Goal: Task Accomplishment & Management: Manage account settings

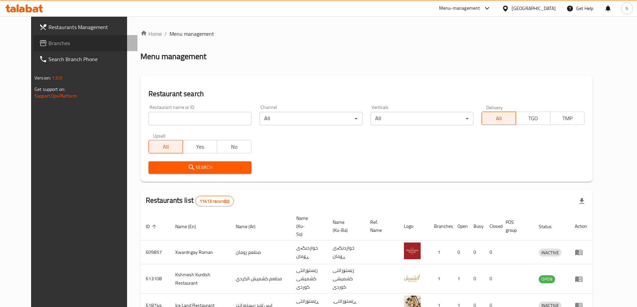
click at [48, 45] on span "Branches" at bounding box center [90, 43] width 84 height 8
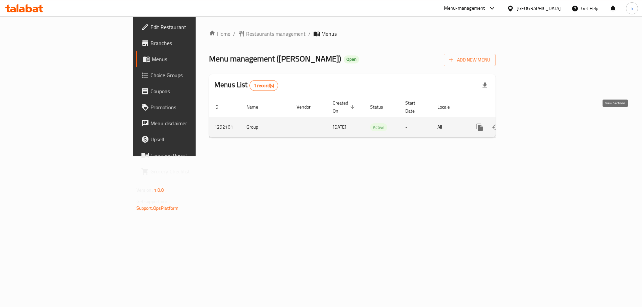
click at [532, 123] on icon "enhanced table" at bounding box center [528, 127] width 8 height 8
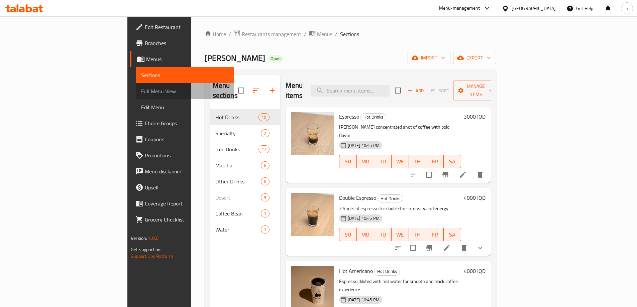
click at [141, 90] on span "Full Menu View" at bounding box center [184, 91] width 87 height 8
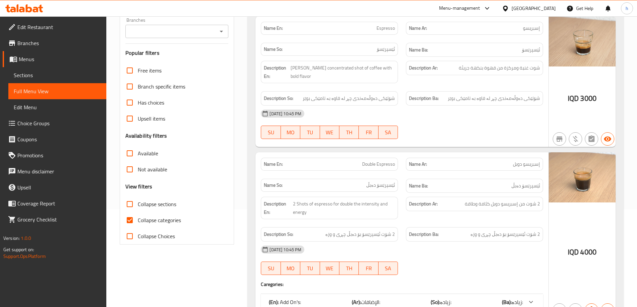
scroll to position [167, 0]
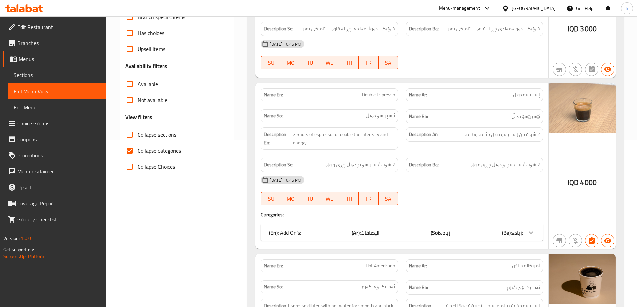
click at [130, 135] on input "Collapse sections" at bounding box center [130, 135] width 16 height 16
checkbox input "true"
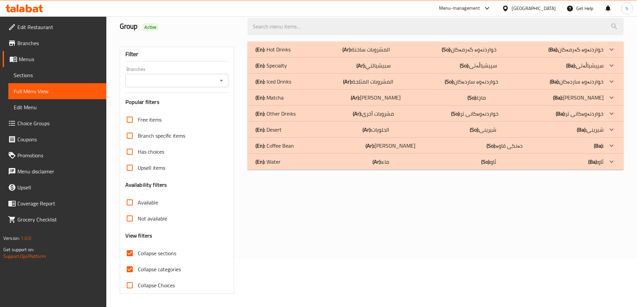
click at [129, 261] on input "Collapse categories" at bounding box center [130, 269] width 16 height 16
checkbox input "false"
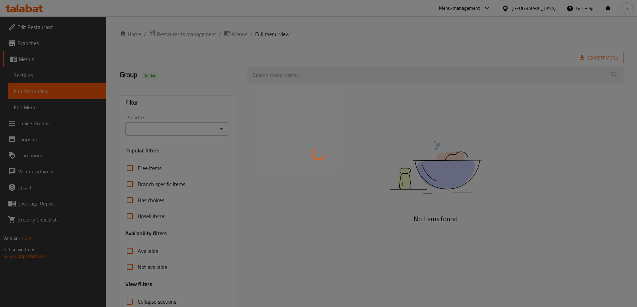
click at [276, 78] on div at bounding box center [318, 153] width 637 height 307
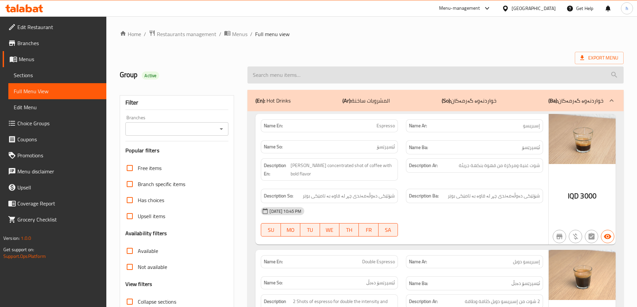
click at [276, 81] on input "search" at bounding box center [435, 75] width 376 height 17
click at [292, 79] on input "search" at bounding box center [435, 75] width 376 height 17
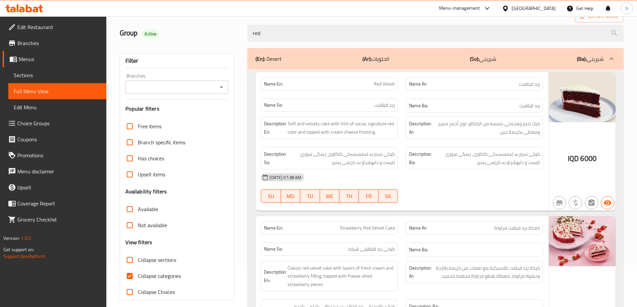
scroll to position [56, 0]
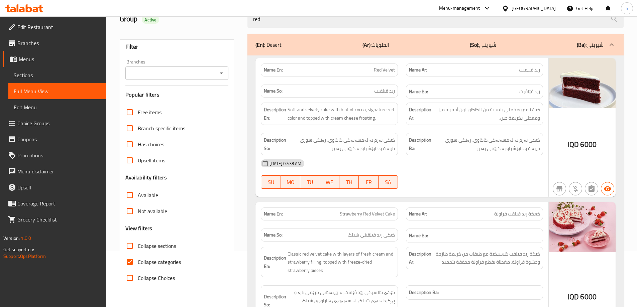
click at [371, 214] on span "Strawberry Red Velvet Cake" at bounding box center [367, 214] width 55 height 7
copy span "Strawberry Red Velvet Cake"
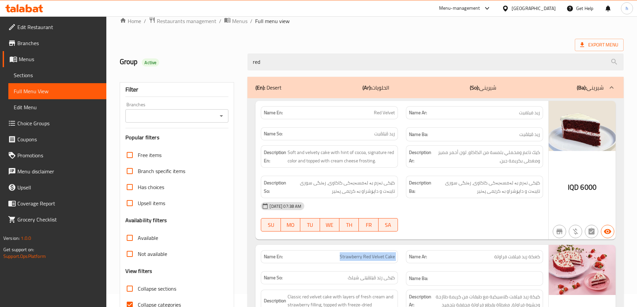
scroll to position [0, 0]
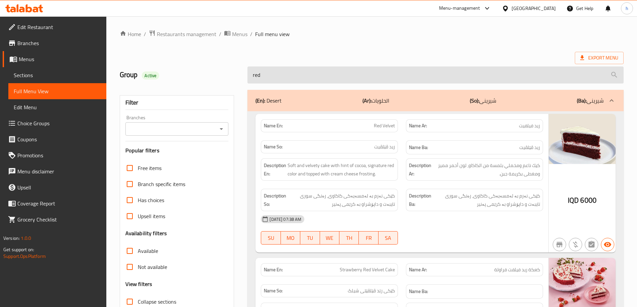
click at [359, 76] on input "red" at bounding box center [435, 75] width 376 height 17
paste input "Strawberry Red Velvet Cake"
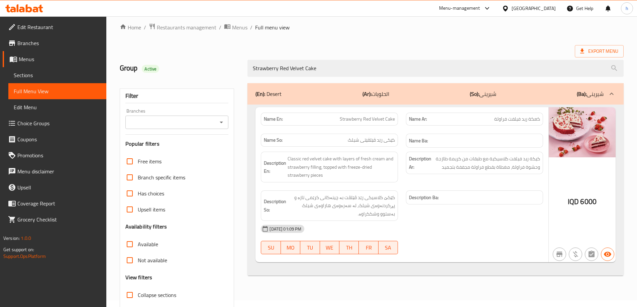
scroll to position [48, 0]
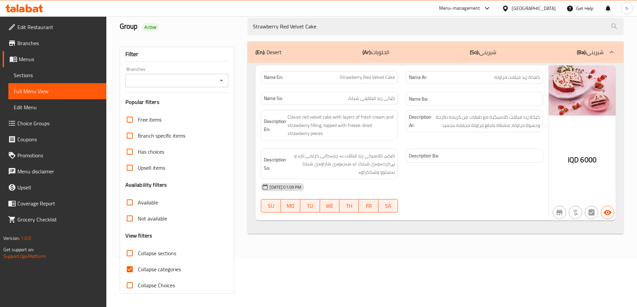
type input "Strawberry Red Velvet Cake"
click at [46, 81] on link "Sections" at bounding box center [57, 75] width 98 height 16
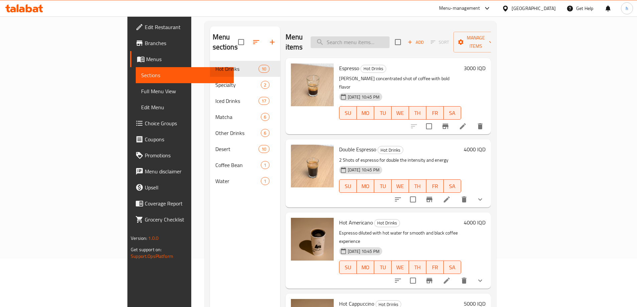
click at [378, 37] on input "search" at bounding box center [350, 42] width 79 height 12
paste input "Strawberry Red Velvet Cake"
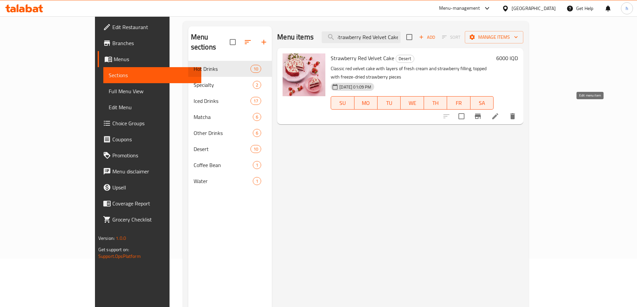
type input "Strawberry Red Velvet Cake"
click at [499, 112] on icon at bounding box center [495, 116] width 8 height 8
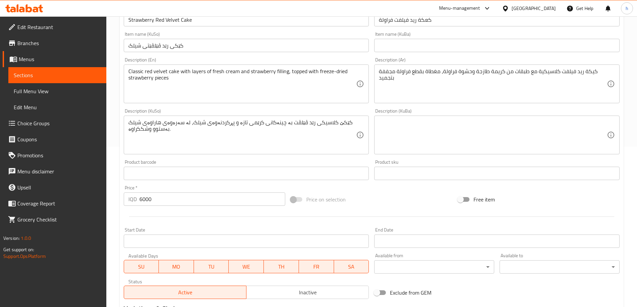
scroll to position [167, 0]
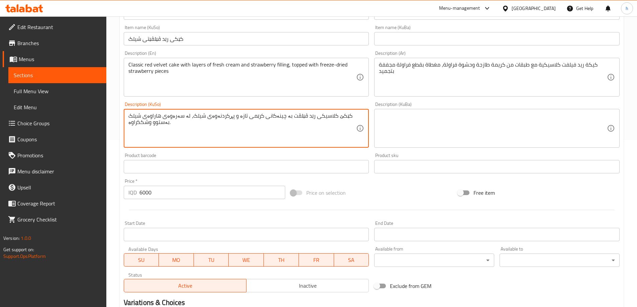
click at [225, 117] on textarea "کێکێ کلاسیکی رێد ڤێلڤت بە چینەکانی کرێمی تازە و پڕکردنەوەی شیلک، لە سەرەوەی هار…" at bounding box center [242, 129] width 228 height 32
drag, startPoint x: 241, startPoint y: 121, endPoint x: 230, endPoint y: 123, distance: 11.5
click at [230, 123] on textarea "کێکێ کلاسیکی رێد ڤێلڤت بە چینەکانی کرێمی تازە و مەحشی بە شیلک، لە سەرەوەی هاراو…" at bounding box center [242, 129] width 228 height 32
click at [231, 122] on textarea "کێکێ کلاسیکی رێد ڤێلڤت بە چینەکانی کرێمی تازە و مەحشی بە شیلک، لە سەرەوەی هاراو…" at bounding box center [242, 129] width 228 height 32
drag, startPoint x: 227, startPoint y: 122, endPoint x: 240, endPoint y: 124, distance: 13.1
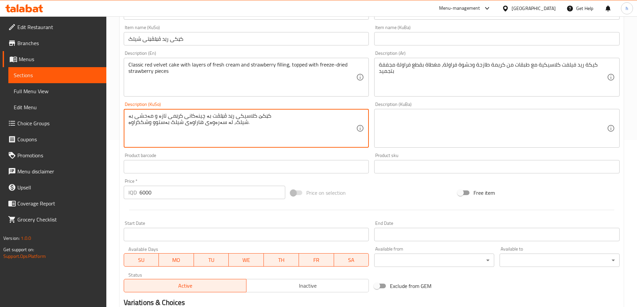
click at [240, 124] on textarea "کێکێ کلاسیکی رێد ڤێلڤت بە چینەکانی کرێمی تازە و مەحشی بە شیلک، لە سەرەوەی هاراو…" at bounding box center [242, 129] width 228 height 32
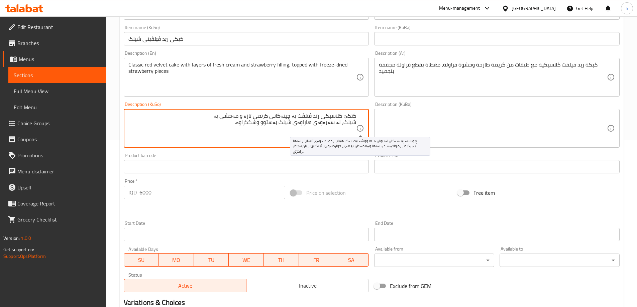
drag, startPoint x: 342, startPoint y: 123, endPoint x: 357, endPoint y: 125, distance: 14.8
click at [357, 125] on div "کێکێ کلاسیکی رێد ڤێلڤت بە چینەکانی کرێمی تازە و مەحشی بە شیلک، لە سەرەوەی هاراو…" at bounding box center [246, 128] width 245 height 39
click at [328, 125] on textarea "کێکێ کلاسیکی رێد ڤێلڤت بە چینەکانی کرێمی تازە و مەحشی بە فەراولە، لە سەرەوەی ها…" at bounding box center [242, 129] width 228 height 32
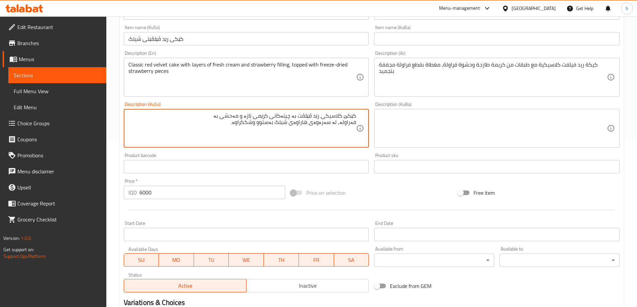
click at [328, 125] on textarea "کێکێ کلاسیکی رێد ڤێلڤت بە چینەکانی کرێمی تازە و مەحشی بە فەراولە، لە سەرەوەی ها…" at bounding box center [242, 129] width 228 height 32
drag, startPoint x: 339, startPoint y: 122, endPoint x: 317, endPoint y: 125, distance: 22.3
click at [317, 125] on textarea "کێکێ کلاسیکی رێد ڤێلڤت بە چینەکانی کرێمی تازە و مەحشی بە فەراولە، لە سەرەوەی ها…" at bounding box center [242, 129] width 228 height 32
click at [304, 123] on textarea "کێکێ کلاسیکی رێد ڤێلڤت بە چینەکانی کرێمی تازە و مەحشی بە فەراولە، داپۆشراو بە ه…" at bounding box center [242, 129] width 228 height 32
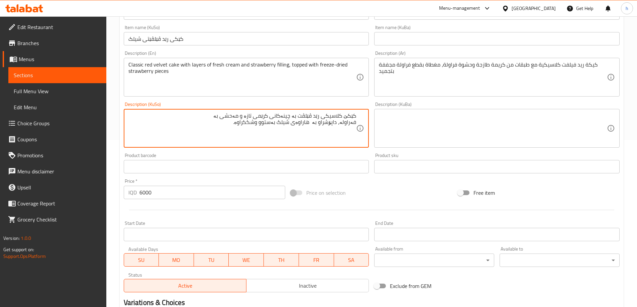
click at [304, 123] on textarea "کێکێ کلاسیکی رێد ڤێلڤت بە چینەکانی کرێمی تازە و مەحشی بە فەراولە، داپۆشراو بە ه…" at bounding box center [242, 129] width 228 height 32
click at [267, 123] on textarea "کێکێ کلاسیکی رێد ڤێلڤت بە چینەکانی کرێمی تازە و مەحشی بە فەراولە، داپۆشراو بە ب…" at bounding box center [242, 129] width 228 height 32
click at [235, 122] on textarea "کێکێ کلاسیکی رێد ڤێلڤت بە چینەکانی کرێمی تازە و مەحشی بە فەراولە، داپۆشراو بە ب…" at bounding box center [242, 129] width 228 height 32
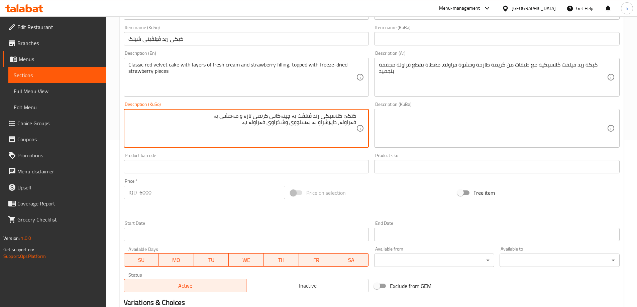
click at [250, 122] on textarea "کێکێ کلاسیکی رێد ڤێلڤت بە چینەکانی کرێمی تازە و مەحشی بە فەراولە، داپۆشراو بە ب…" at bounding box center [242, 129] width 228 height 32
click at [316, 123] on textarea "کێکێ کلاسیکی رێد ڤێلڤت بە چینەکانی کرێمی تازە و مەحشی بە فەراولە، داپۆشراو بە ب…" at bounding box center [242, 129] width 228 height 32
click at [307, 122] on textarea "کێکێ کلاسیکی رێد ڤێلڤت بە چینەکانی کرێمی تازە و مەحشی بە فەراولە، داپۆشراو بە پ…" at bounding box center [242, 129] width 228 height 32
click at [275, 123] on textarea "کێکێ کلاسیکی رێد ڤێلڤت بە چینەکانی کرێمی تازە و مەحشی بە فەراولە، داپۆشراو بە پ…" at bounding box center [242, 129] width 228 height 32
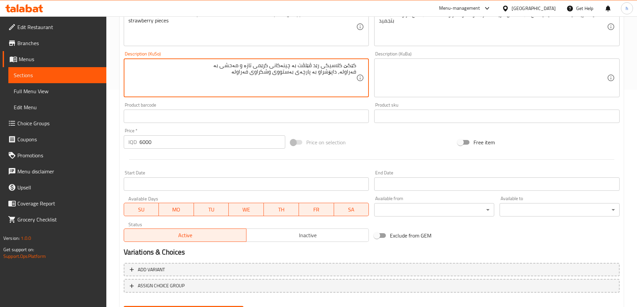
scroll to position [252, 0]
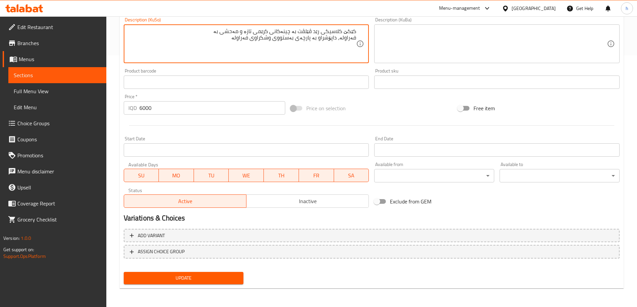
type textarea "کێکێ کلاسیکی رێد ڤێلڤت بە چینەکانی کرێمی تازە و مەحشی بە فەراولە، داپۆشراو بە پ…"
click at [167, 275] on span "Update" at bounding box center [183, 278] width 109 height 8
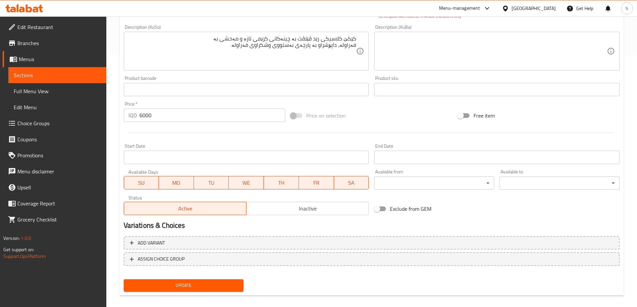
scroll to position [79, 0]
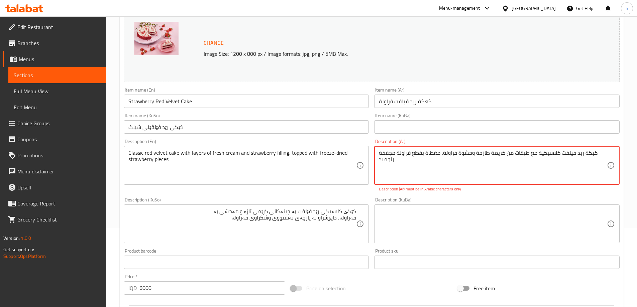
click at [589, 153] on textarea "كیكة ريد فيلفت كلاسيكية مع طبقات من كريمة طازجة وحشوة فراولة، مغطاة بقطع فراولة…" at bounding box center [493, 166] width 228 height 32
click at [588, 153] on textarea "كی كة ريد فيلفت كلاسيكية مع طبقات من كريمة طازجة وحشوة فراولة، مغطاة بقطع فراول…" at bounding box center [493, 166] width 228 height 32
click at [591, 155] on textarea "كیكة ريد فيلفت كلاسيكية مع طبقات من كريمة طازجة وحشوة فراولة، مغطاة بقطع فراولة…" at bounding box center [493, 166] width 228 height 32
paste textarea "ي"
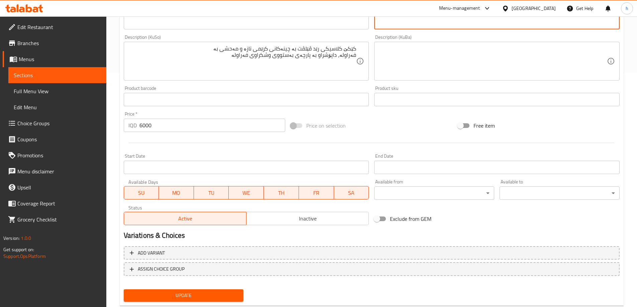
scroll to position [252, 0]
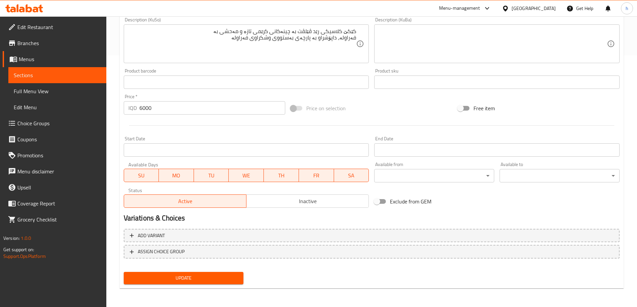
type textarea "كيكة ريد فيلفت كلاسيكية مع طبقات من كريمة طازجة وحشوة فراولة، مغطاة بقطع فراولة…"
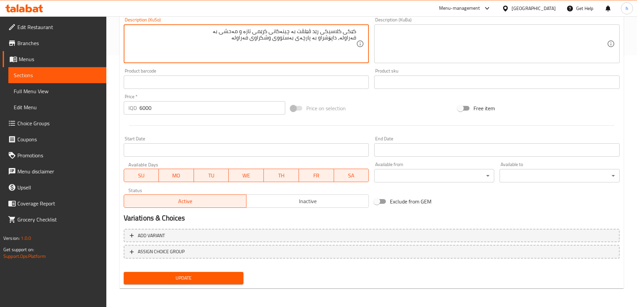
click at [305, 31] on textarea "کێکی کلاسیکی رێد ڤێلڤت بە چینەکانی کرێمی تازە و مەحشی بە فەراولە، داپۆشراو بە پ…" at bounding box center [242, 44] width 228 height 32
paste textarea "رێد ڤیلڤێت"
click at [308, 29] on textarea "کێکی کلاسیکی رێد رێد ڤیلڤێت بە چینەکانی کرێمی تازە و مەحشی بە فەراولە، داپۆشراو…" at bounding box center [242, 44] width 228 height 32
click at [316, 32] on textarea "کێکی کلاسیکی رێد رێد ڤیلڤێت بە چینەکانی کرێمی تازە و مەحشی بە فەراولە، داپۆشراو…" at bounding box center [242, 44] width 228 height 32
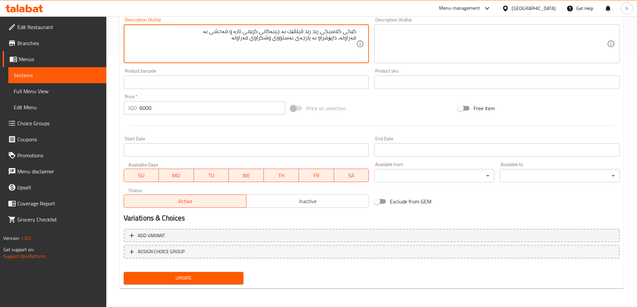
click at [314, 30] on textarea "کێکی کلاسیکی رێد رێد ڤیلڤێت بە چینەکانی کرێمی تازە و مەحشی بە فەراولە، داپۆشراو…" at bounding box center [242, 44] width 228 height 32
click at [282, 31] on textarea "کێکی کلاسیکی رێد ڤیلڤێت بە چینەکانی کرێمی تازە و مەحشی بە فەراولە، داپۆشراو بە …" at bounding box center [242, 44] width 228 height 32
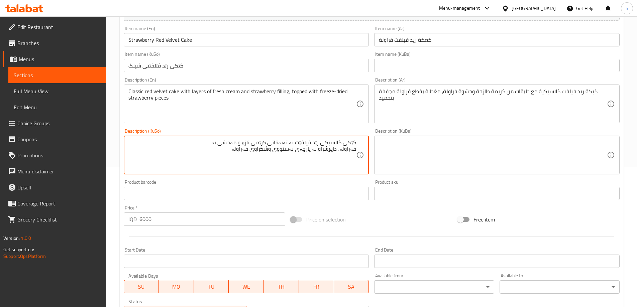
scroll to position [85, 0]
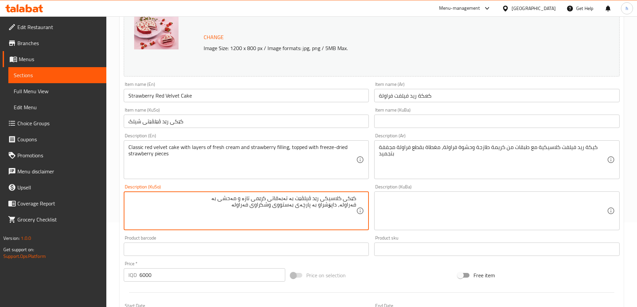
drag, startPoint x: 297, startPoint y: 200, endPoint x: 307, endPoint y: 201, distance: 9.7
click at [307, 201] on textarea "کێکی کلاسیکی رێد ڤیلڤێت بە تەبەقاتی کرێمی تازە و مەحشی بە فەراولە، داپۆشراو بە …" at bounding box center [242, 211] width 228 height 32
click at [300, 198] on textarea "کێکی کلاسیکی رێد ڤیلڤێت بە تەبەقاتی کرێمی تازە و مەحشی بە فەراولە، داپۆشراو بە …" at bounding box center [242, 211] width 228 height 32
drag, startPoint x: 297, startPoint y: 197, endPoint x: 319, endPoint y: 197, distance: 22.4
click at [319, 197] on textarea "کێکی کلاسیکی رێد ڤیلڤێت بە تەبەقاتی کرێمی تازە و مەحشی بە فەراولە، داپۆشراو بە …" at bounding box center [242, 211] width 228 height 32
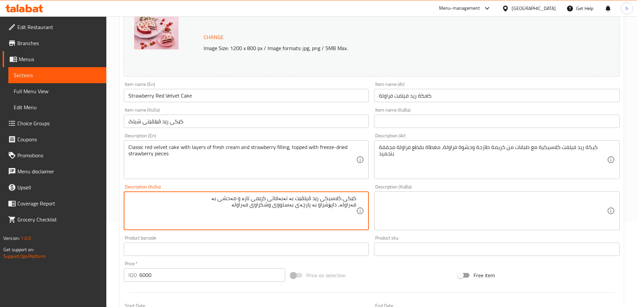
type textarea "کێکی کلاسیکی رێد ڤیلڤێت بە تەبەقاتی کرێمی تازە و مەحشی بە فەراولە، داپۆشراو بە …"
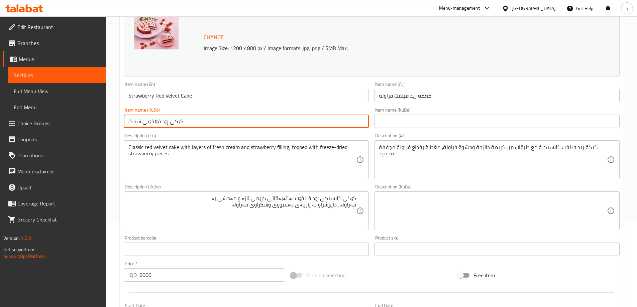
drag, startPoint x: 167, startPoint y: 122, endPoint x: 143, endPoint y: 123, distance: 23.5
click at [143, 123] on input "كێکی رێد ڤێلڤێتی شیلک" at bounding box center [246, 121] width 245 height 13
paste input "لڤێت"
click at [124, 122] on input "كێکی رێد ڤیلڤێت شیلک" at bounding box center [246, 121] width 245 height 13
type input "كێکی رێد ڤیلڤێت فەراولە"
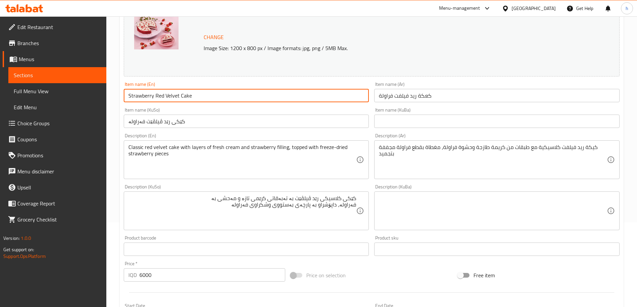
drag, startPoint x: 155, startPoint y: 96, endPoint x: 178, endPoint y: 97, distance: 23.4
click at [178, 97] on input "Strawberry Red Velvet Cake" at bounding box center [246, 95] width 245 height 13
paste input "Red Velvet"
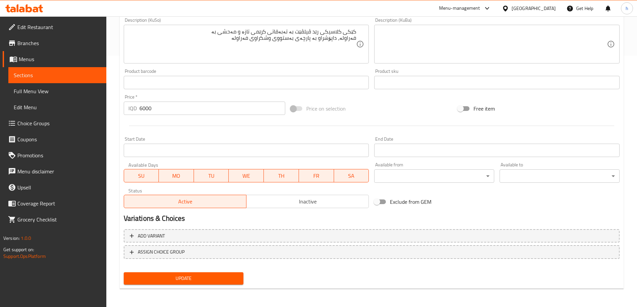
scroll to position [252, 0]
type input "Red Velvet Strawberry Cake"
click at [202, 277] on span "Update" at bounding box center [183, 278] width 109 height 8
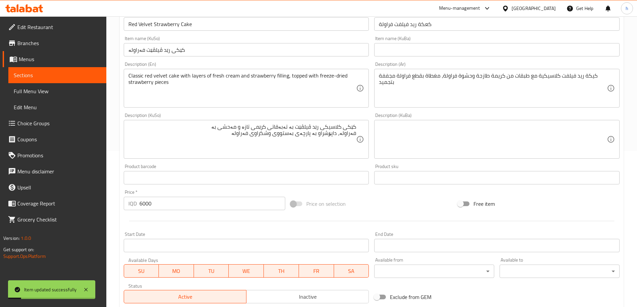
scroll to position [140, 0]
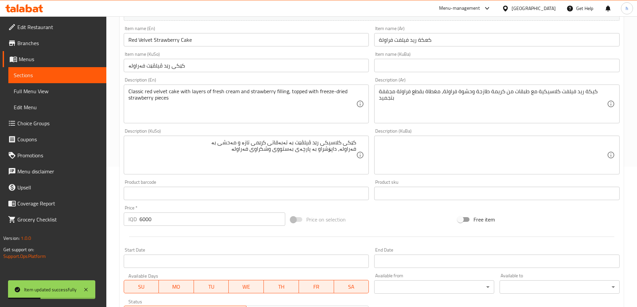
click at [29, 95] on span "Full Menu View" at bounding box center [57, 91] width 87 height 8
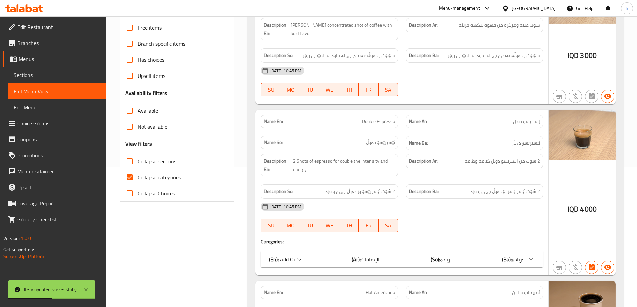
click at [134, 173] on input "Collapse categories" at bounding box center [130, 177] width 16 height 16
checkbox input "false"
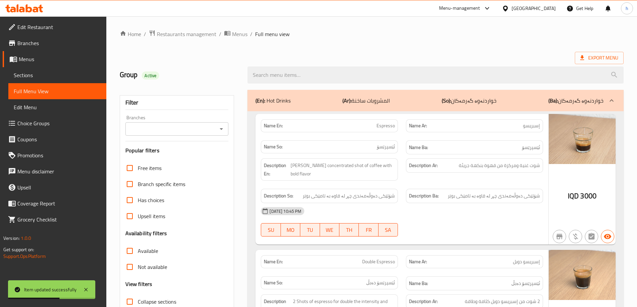
click at [223, 131] on icon "Open" at bounding box center [221, 129] width 8 height 8
click at [225, 131] on button "Close" at bounding box center [221, 128] width 9 height 9
click at [223, 130] on icon "Open" at bounding box center [221, 129] width 8 height 8
click at [223, 130] on icon "Close" at bounding box center [221, 129] width 8 height 8
click at [222, 126] on icon "Open" at bounding box center [221, 129] width 8 height 8
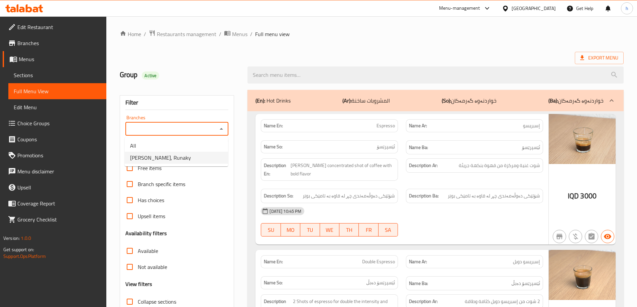
click at [171, 159] on span "Maly Qawa, Runaky" at bounding box center [160, 158] width 61 height 8
type input "Maly Qawa, Runaky"
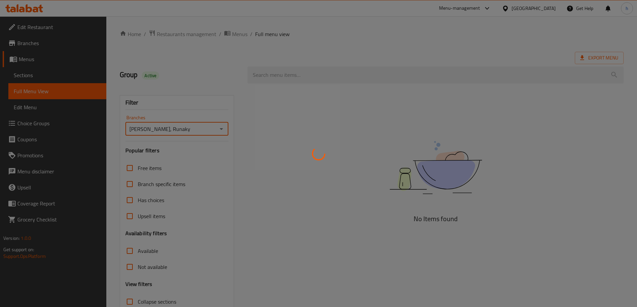
click at [305, 76] on div at bounding box center [318, 153] width 637 height 307
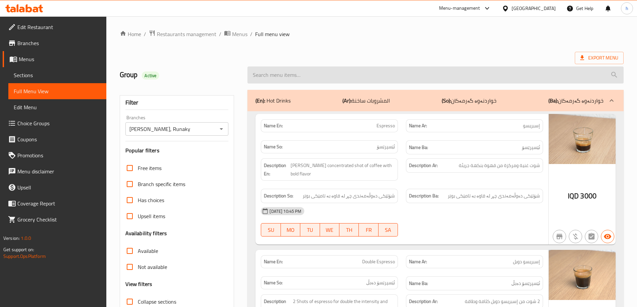
click at [285, 80] on input "search" at bounding box center [435, 75] width 376 height 17
paste input "Red Velvet"
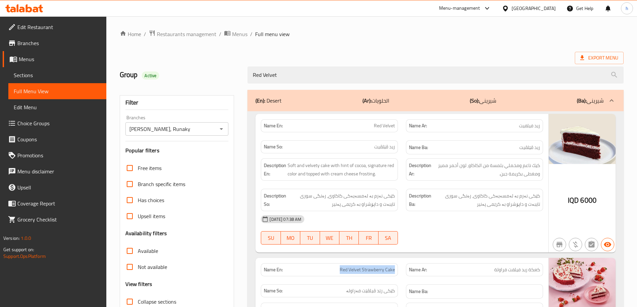
drag, startPoint x: 335, startPoint y: 268, endPoint x: 394, endPoint y: 273, distance: 59.3
click at [394, 273] on p "Name En: Red Velvet Strawberry Cake" at bounding box center [329, 269] width 131 height 7
copy span "Red Velvet Strawberry Cake"
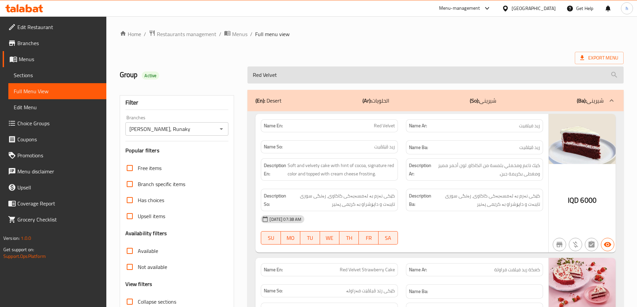
drag, startPoint x: 282, startPoint y: 76, endPoint x: 247, endPoint y: 76, distance: 34.8
click at [247, 76] on input "Red Velvet" at bounding box center [435, 75] width 376 height 17
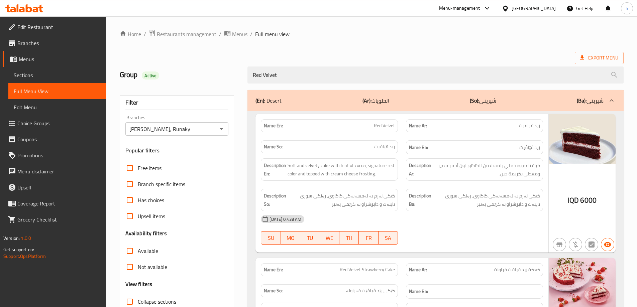
paste input "Strawberry Cake"
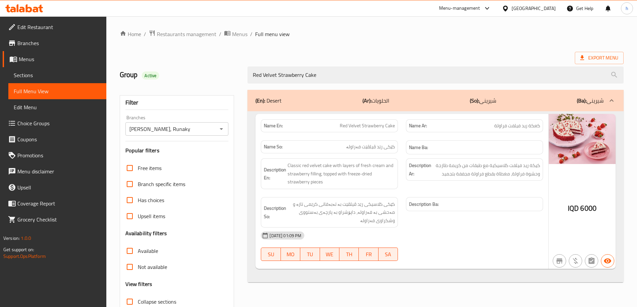
type input "Red Velvet Strawberry Cake"
click at [33, 74] on span "Sections" at bounding box center [57, 75] width 87 height 8
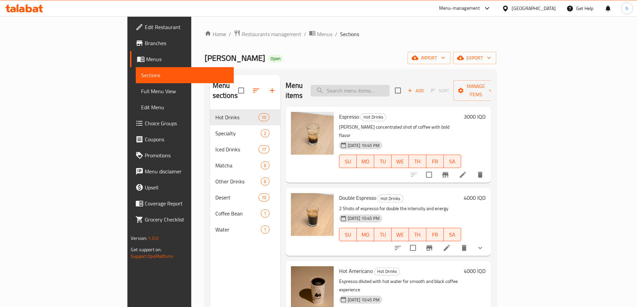
click at [375, 85] on input "search" at bounding box center [350, 91] width 79 height 12
paste input "Red Velvet Strawberry Cake"
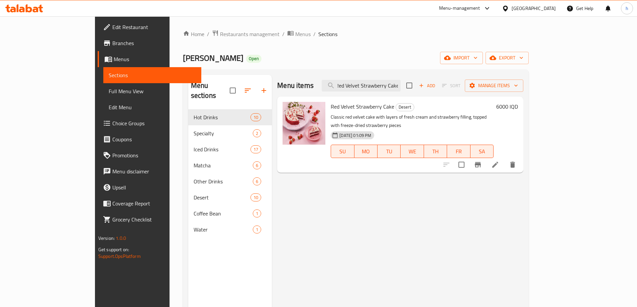
type input "Red Velvet Strawberry Cake"
click at [504, 159] on li at bounding box center [495, 165] width 19 height 12
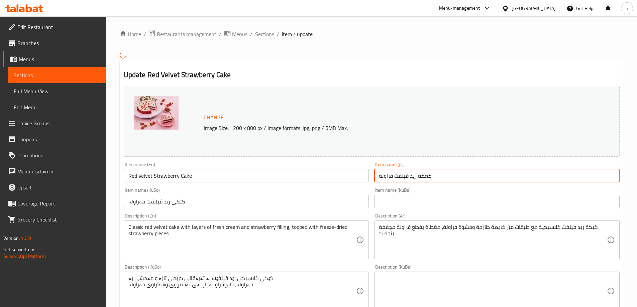
click at [425, 177] on input "كعكة ريد فيلفت فراولة" at bounding box center [496, 175] width 245 height 13
paste input "text"
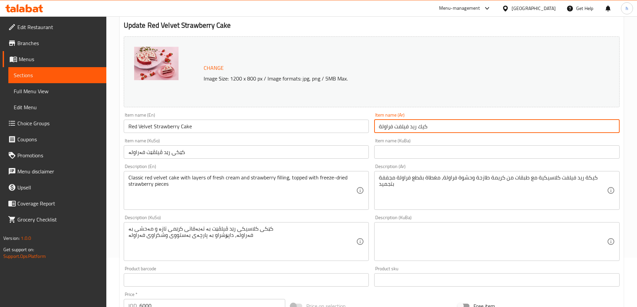
scroll to position [24, 0]
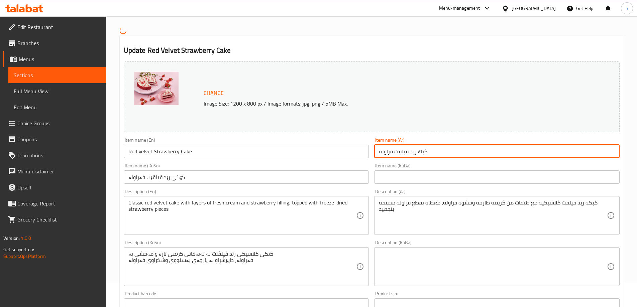
type input "كيك ريد فيلفت فراولة"
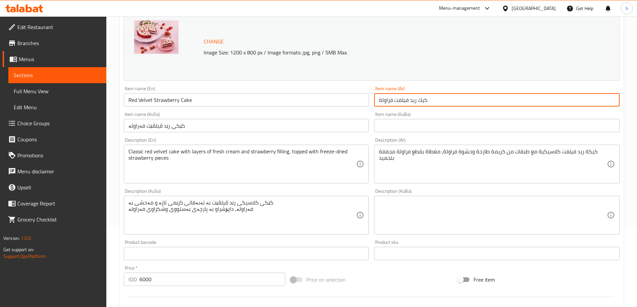
scroll to position [252, 0]
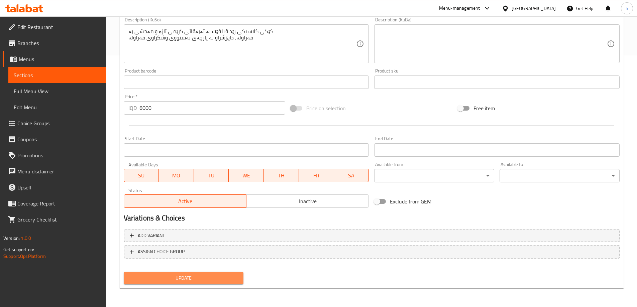
click at [201, 281] on span "Update" at bounding box center [183, 278] width 109 height 8
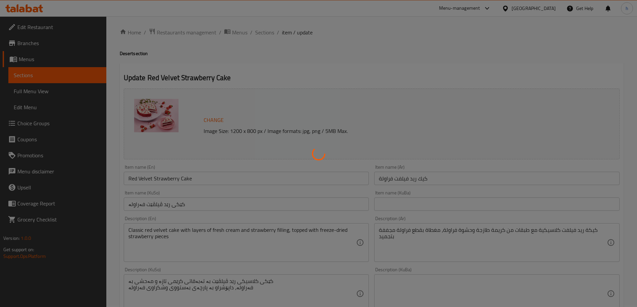
scroll to position [0, 0]
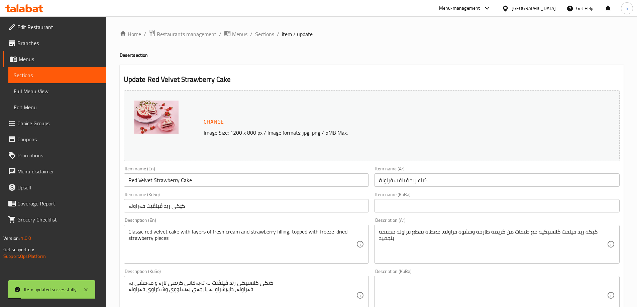
click at [158, 180] on input "Red Velvet Strawberry Cake" at bounding box center [246, 179] width 245 height 13
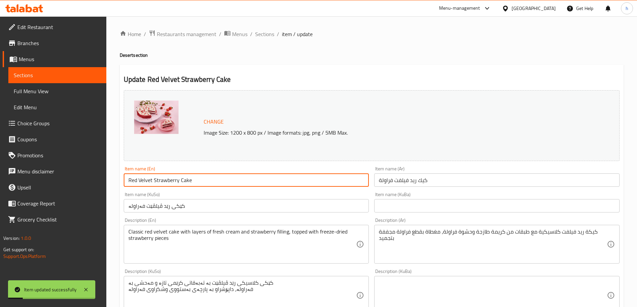
click at [158, 180] on input "Red Velvet Strawberry Cake" at bounding box center [246, 179] width 245 height 13
click at [29, 93] on span "Full Menu View" at bounding box center [57, 91] width 87 height 8
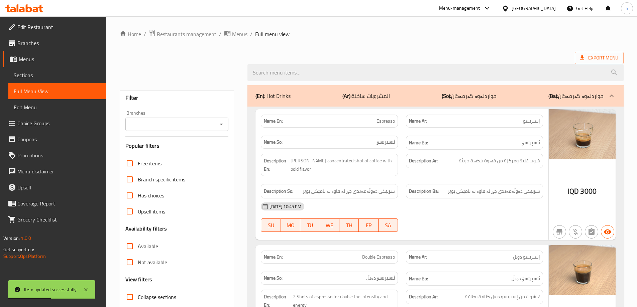
click at [220, 123] on icon "Open" at bounding box center [221, 124] width 8 height 8
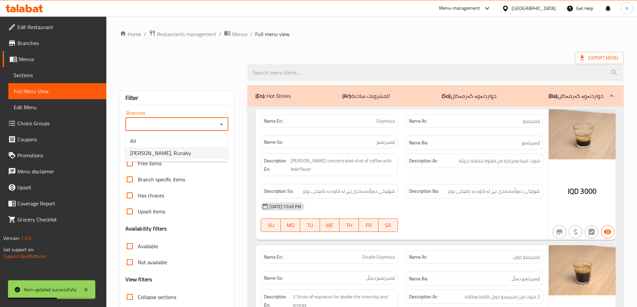
click at [152, 156] on span "Maly Qawa, Runaky" at bounding box center [160, 153] width 61 height 8
type input "Maly Qawa, Runaky"
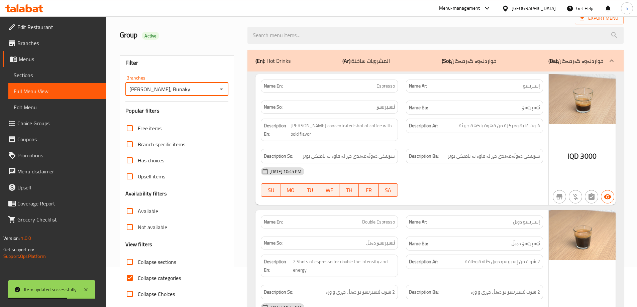
scroll to position [56, 0]
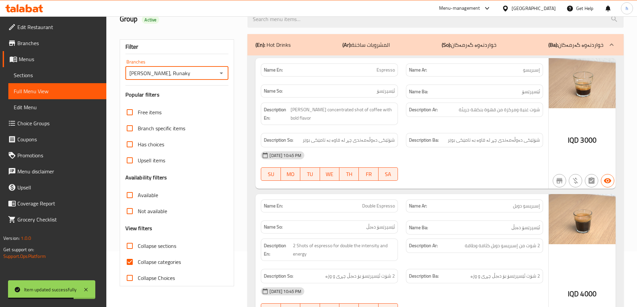
drag, startPoint x: 129, startPoint y: 263, endPoint x: 278, endPoint y: 93, distance: 225.5
click at [131, 259] on input "Collapse categories" at bounding box center [130, 262] width 16 height 16
checkbox input "false"
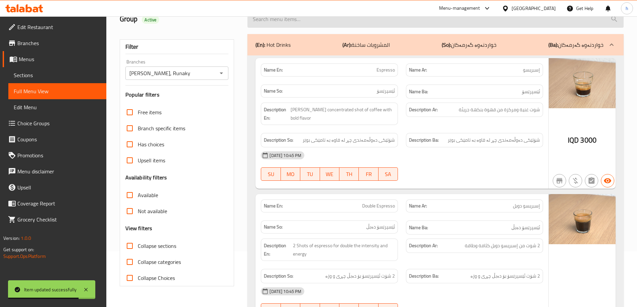
click at [285, 23] on input "search" at bounding box center [435, 19] width 376 height 17
paste input "Red Velvet Strawberry Cake"
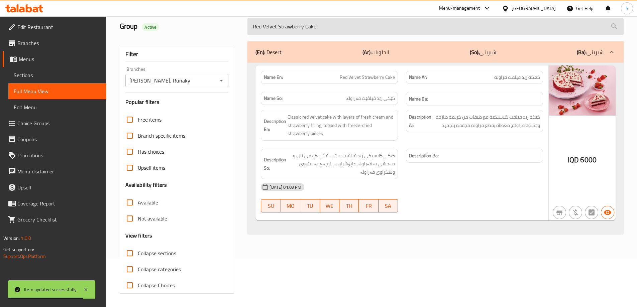
scroll to position [48, 0]
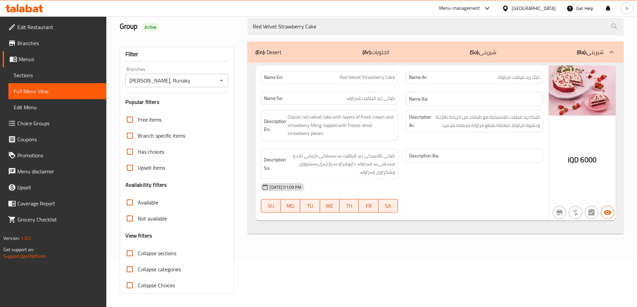
type input "Red Velvet Strawberry Cake"
